Goal: Information Seeking & Learning: Learn about a topic

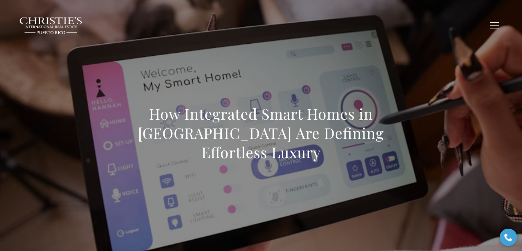
drag, startPoint x: 226, startPoint y: 31, endPoint x: 235, endPoint y: 20, distance: 14.9
click at [226, 31] on li "Exclusive Properties" at bounding box center [222, 25] width 69 height 13
